Goal: Navigation & Orientation: Find specific page/section

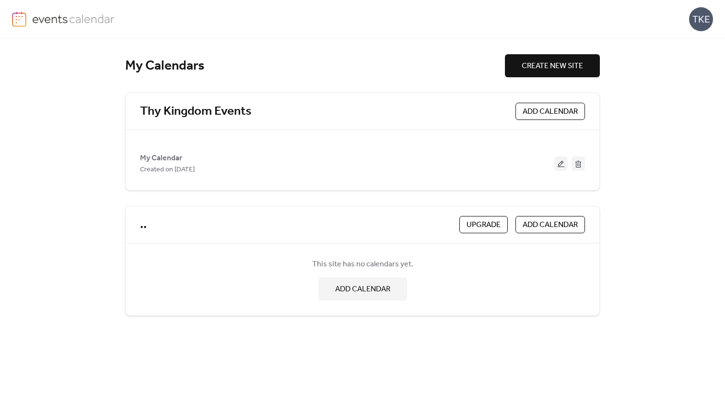
click at [196, 64] on div "My Calendars" at bounding box center [315, 66] width 380 height 17
drag, startPoint x: 210, startPoint y: 64, endPoint x: 106, endPoint y: 61, distance: 104.1
click at [106, 61] on div "My Calendars CREATE NEW SITE Thy Kingdom Events ADD CALENDAR My Calendar Create…" at bounding box center [362, 217] width 725 height 356
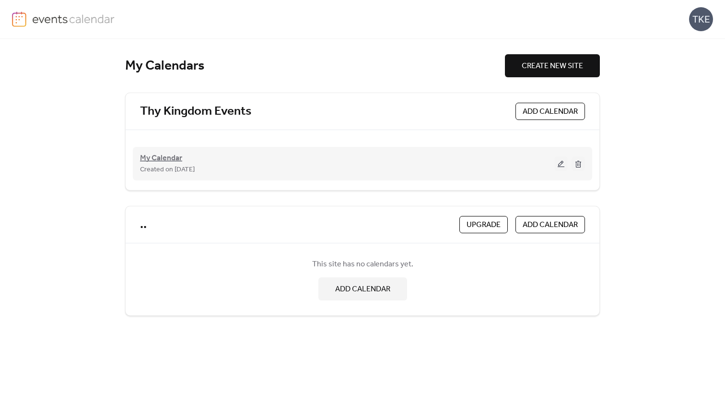
click at [160, 157] on span "My Calendar" at bounding box center [161, 158] width 42 height 12
click at [160, 162] on span "My Calendar" at bounding box center [161, 158] width 42 height 12
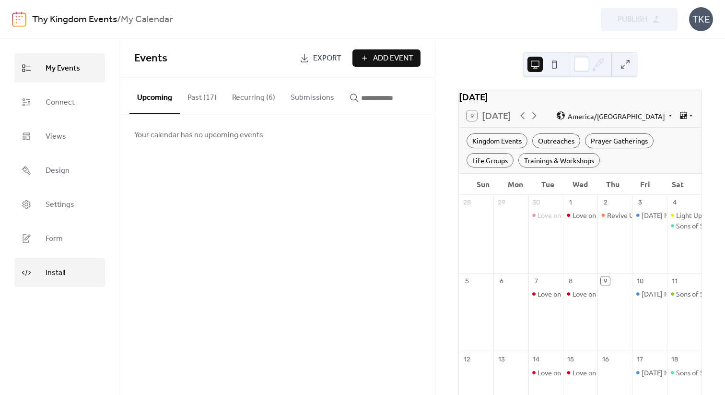
click at [47, 261] on link "Install" at bounding box center [59, 271] width 91 height 29
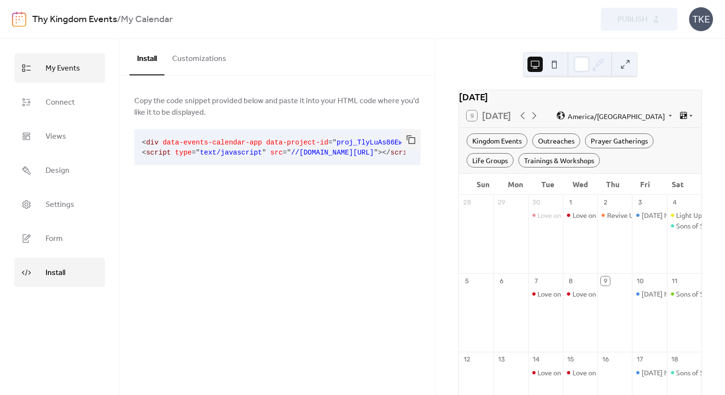
click at [71, 74] on span "My Events" at bounding box center [63, 68] width 35 height 15
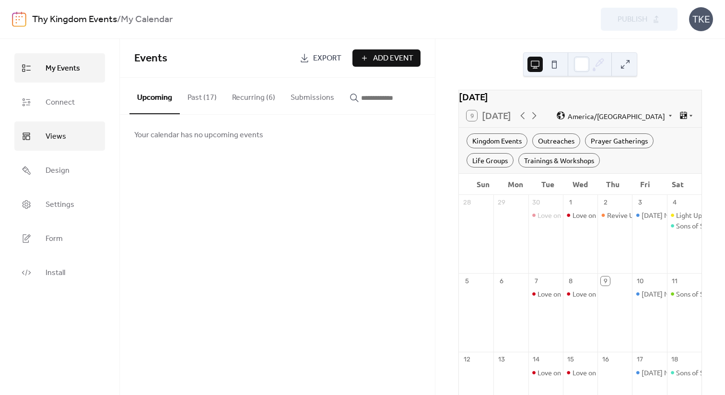
click at [69, 129] on link "Views" at bounding box center [59, 135] width 91 height 29
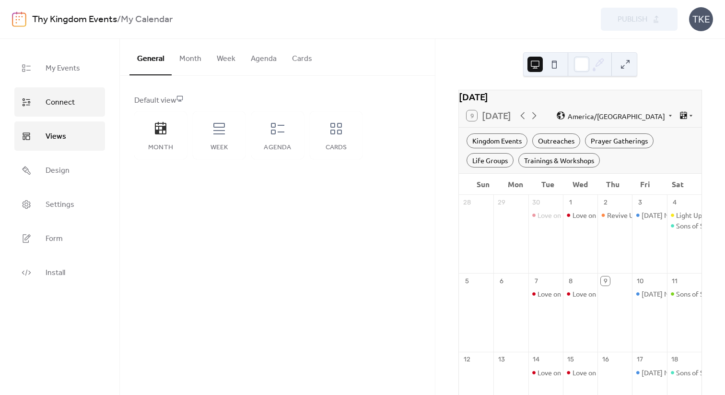
click at [67, 104] on span "Connect" at bounding box center [60, 102] width 29 height 15
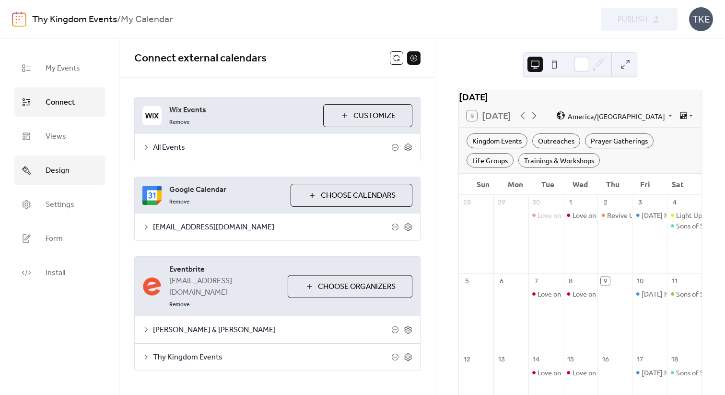
click at [64, 174] on span "Design" at bounding box center [58, 170] width 24 height 15
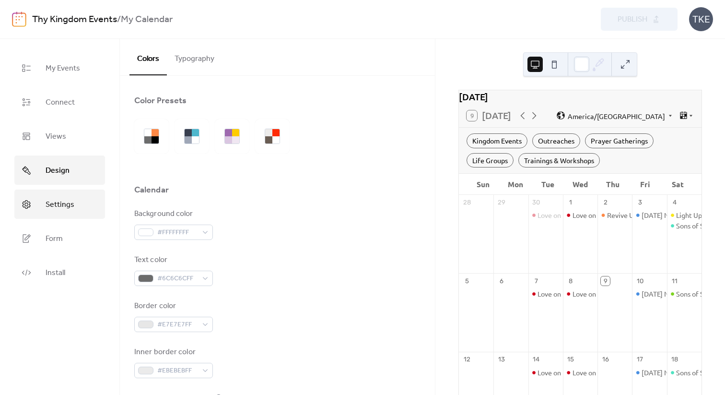
click at [56, 200] on span "Settings" at bounding box center [60, 204] width 29 height 15
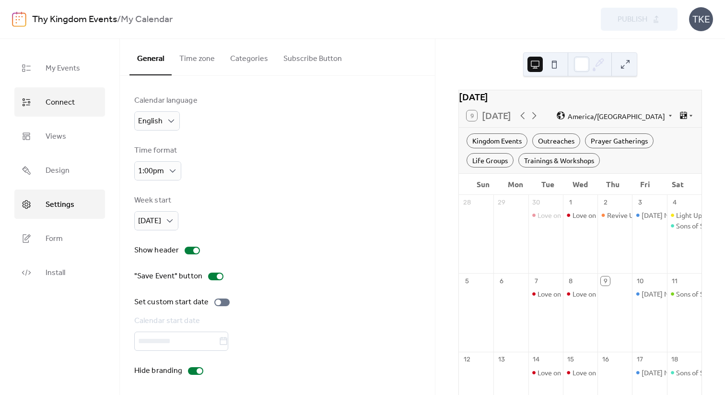
click at [74, 105] on link "Connect" at bounding box center [59, 101] width 91 height 29
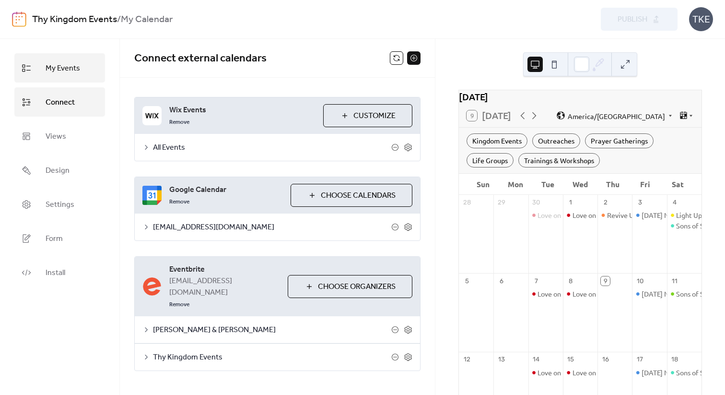
click at [73, 61] on span "My Events" at bounding box center [63, 68] width 35 height 15
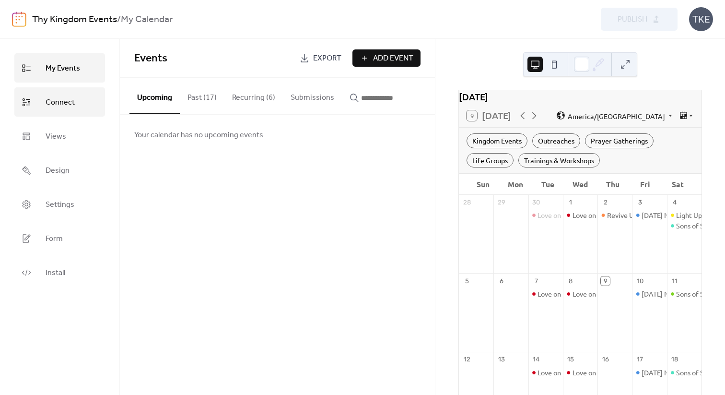
click at [83, 113] on link "Connect" at bounding box center [59, 101] width 91 height 29
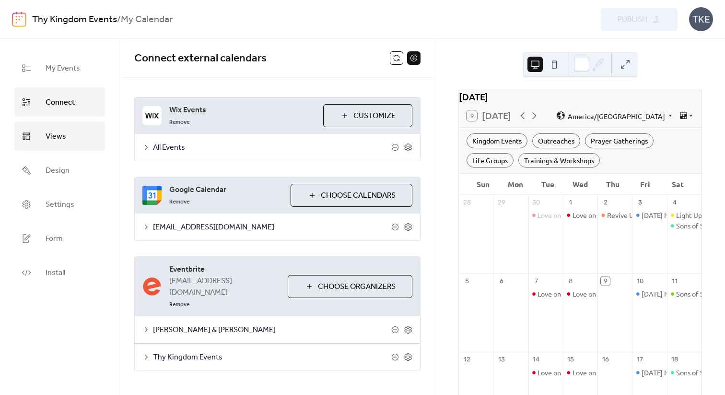
click at [68, 130] on link "Views" at bounding box center [59, 135] width 91 height 29
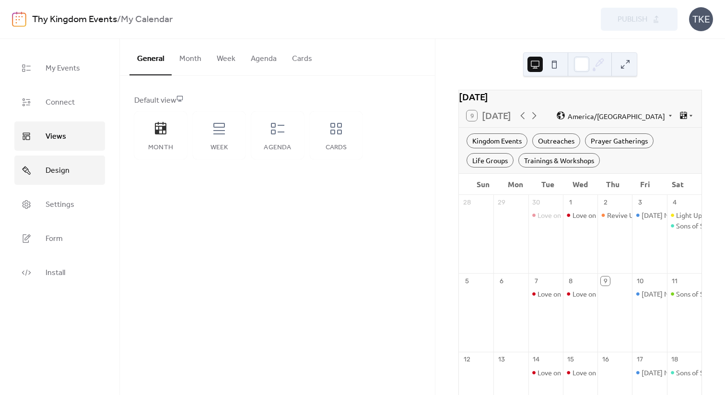
click at [62, 166] on span "Design" at bounding box center [58, 170] width 24 height 15
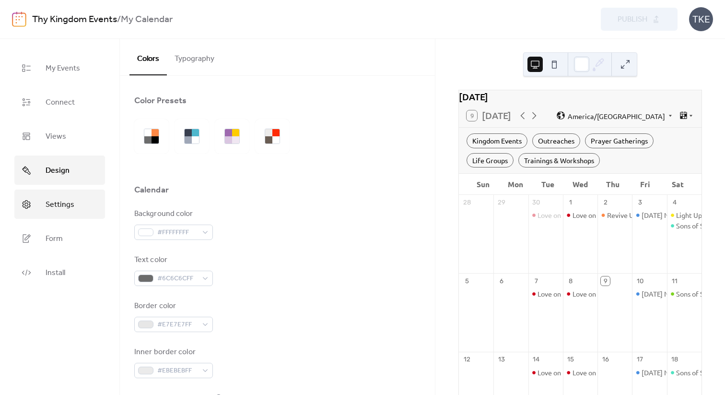
click at [65, 199] on span "Settings" at bounding box center [60, 204] width 29 height 15
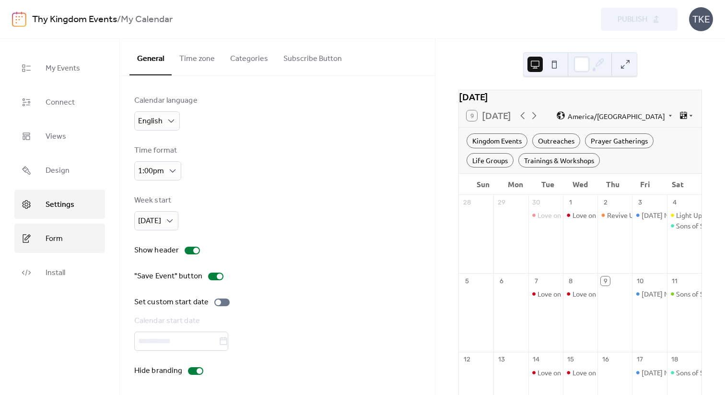
click at [52, 238] on span "Form" at bounding box center [54, 238] width 17 height 15
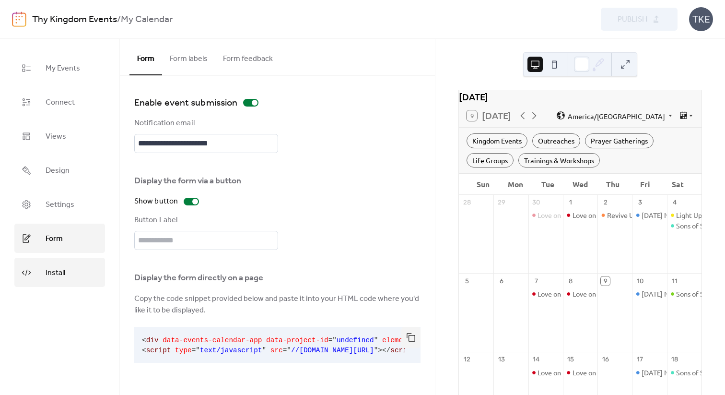
click at [54, 266] on span "Install" at bounding box center [56, 272] width 20 height 15
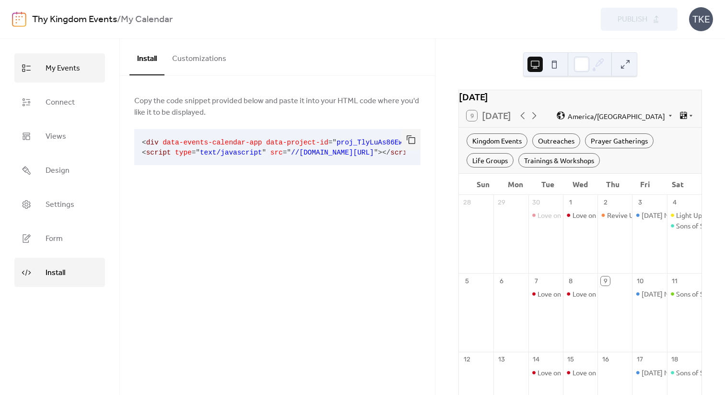
click at [58, 76] on link "My Events" at bounding box center [59, 67] width 91 height 29
